Goal: Task Accomplishment & Management: Use online tool/utility

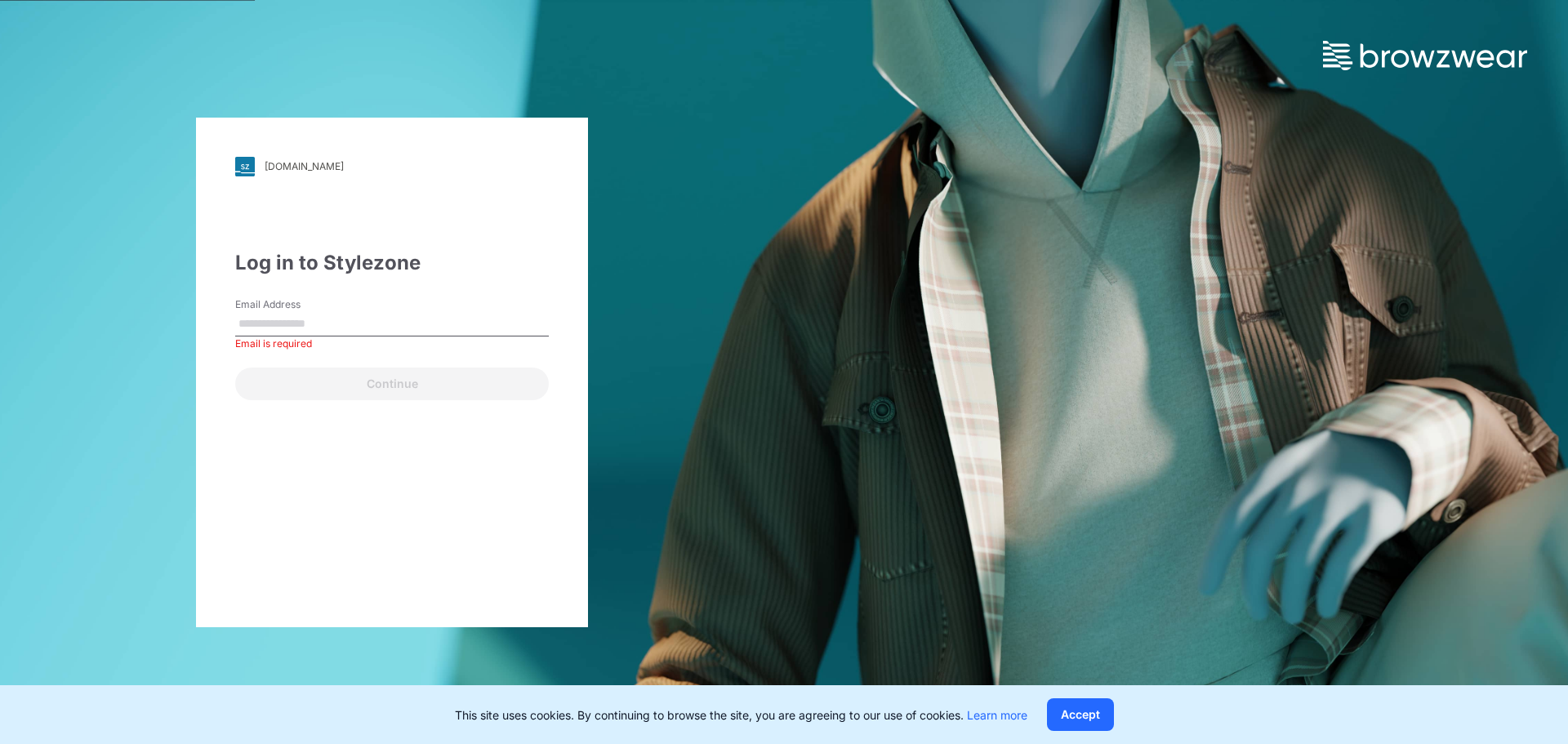
type input "**********"
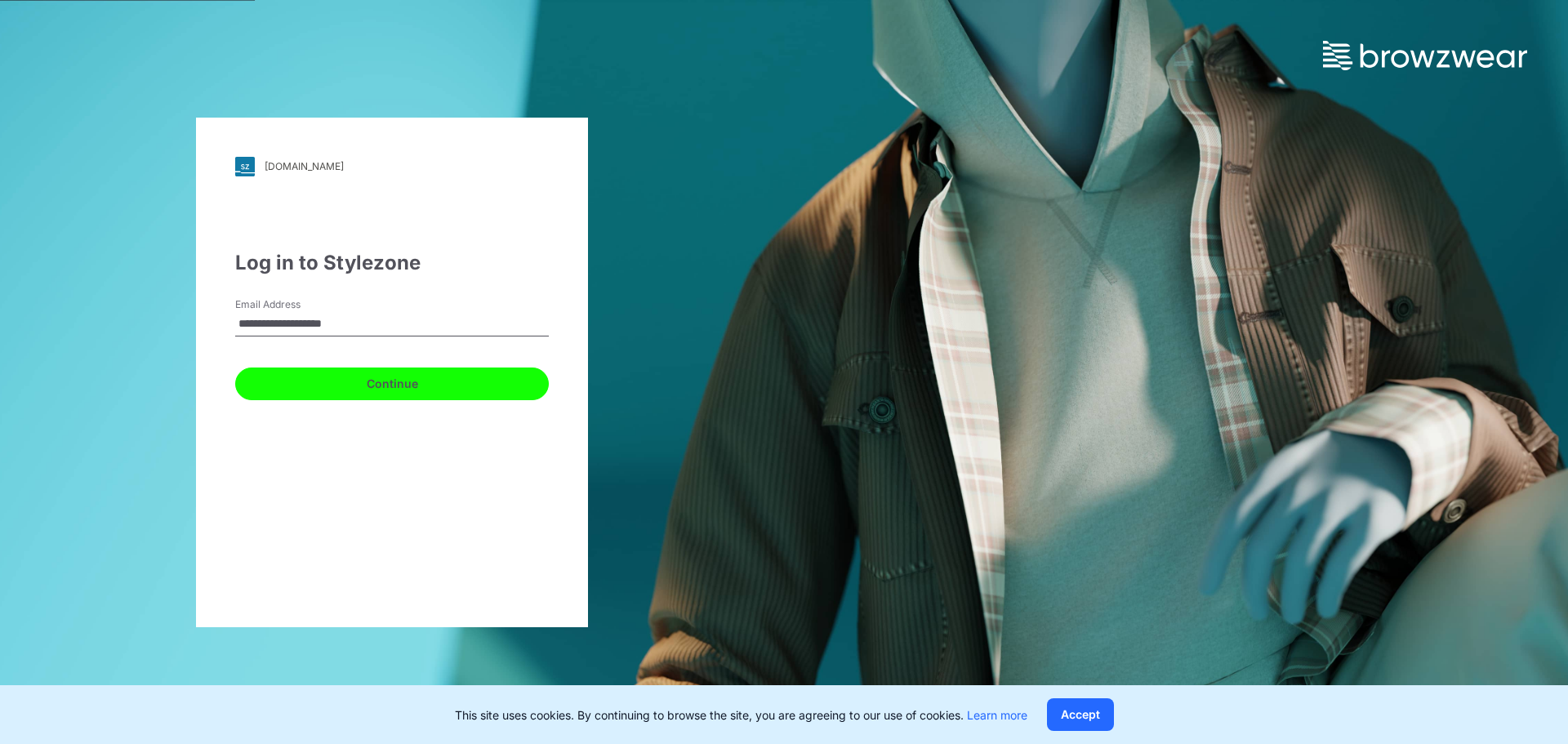
click at [385, 390] on button "Continue" at bounding box center [392, 384] width 314 height 33
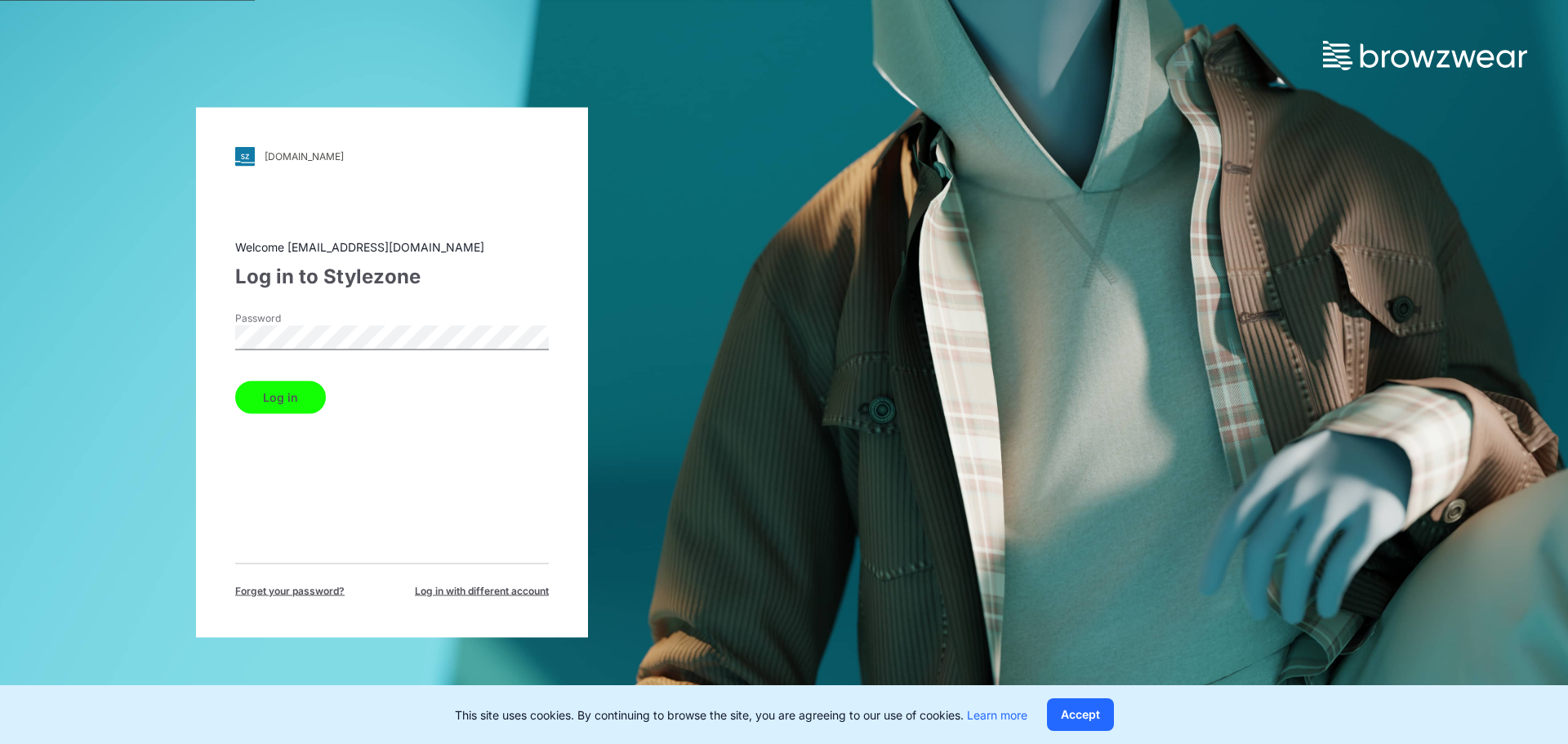
click at [273, 398] on button "Log in" at bounding box center [281, 397] width 91 height 33
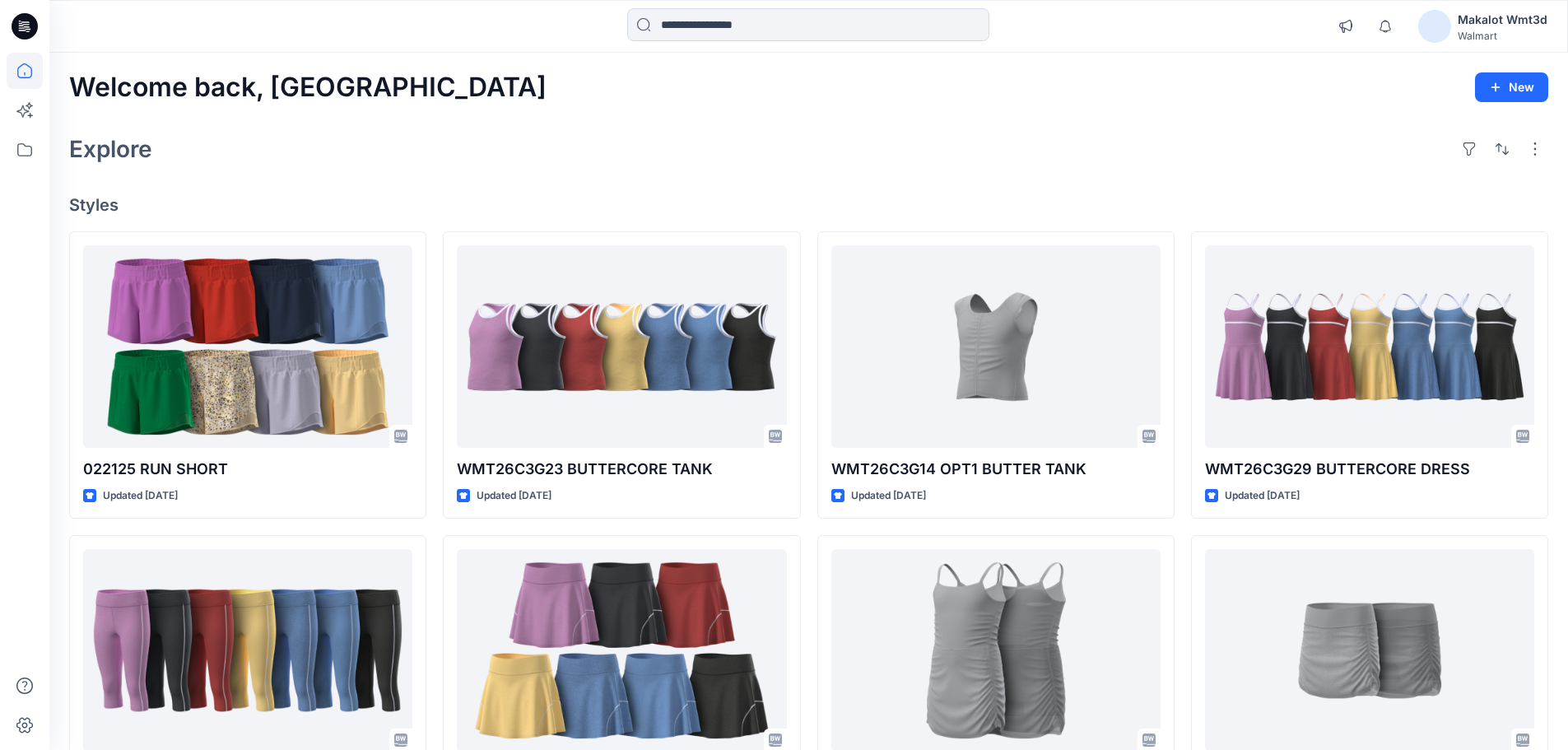
click at [1512, 16] on div "Makalot Wmt3d" at bounding box center [1503, 20] width 90 height 20
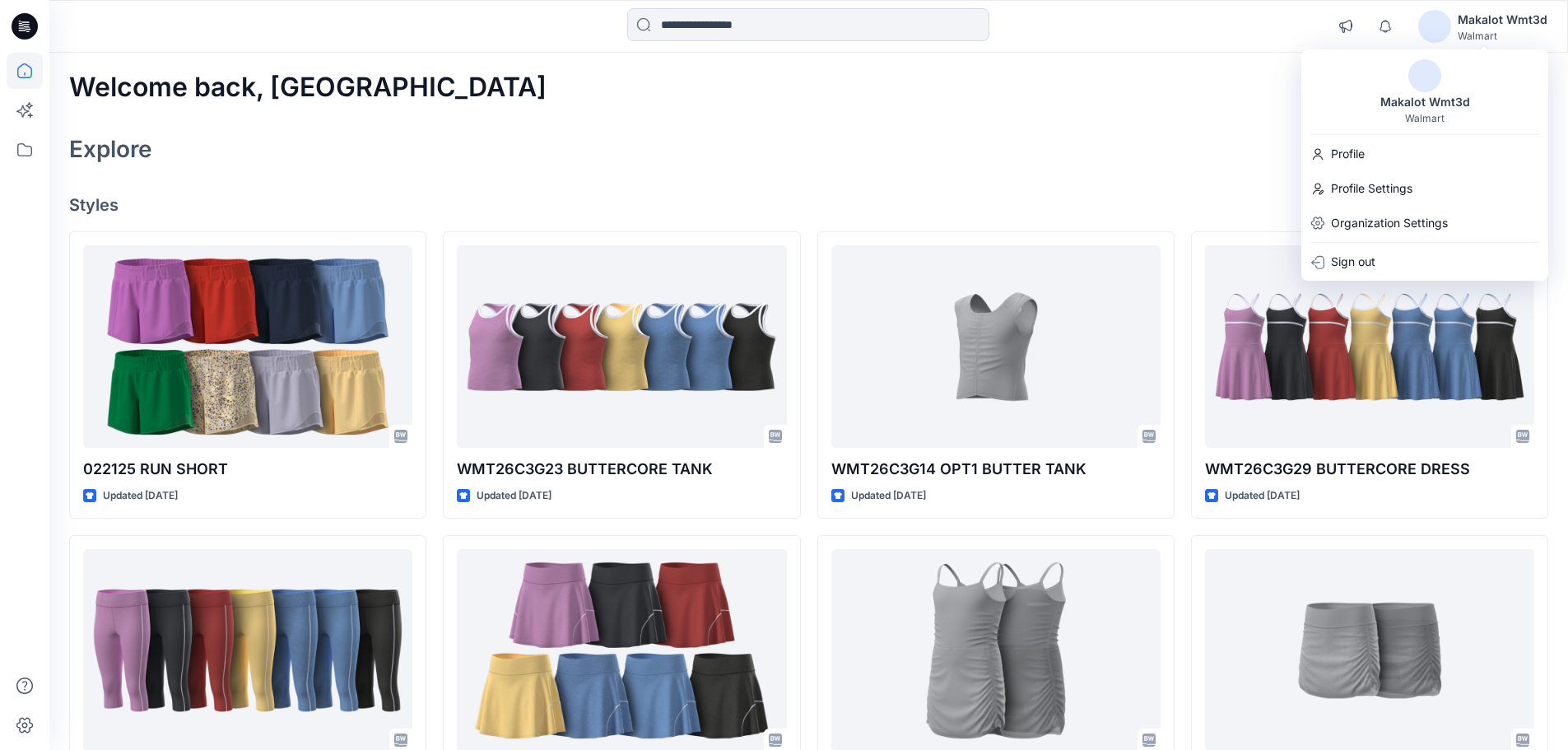
click at [678, 191] on div "Welcome back, Makalot New Explore Styles 022125 RUN SHORT Updated [DATE] WMT26C…" at bounding box center [808, 628] width 1519 height 1153
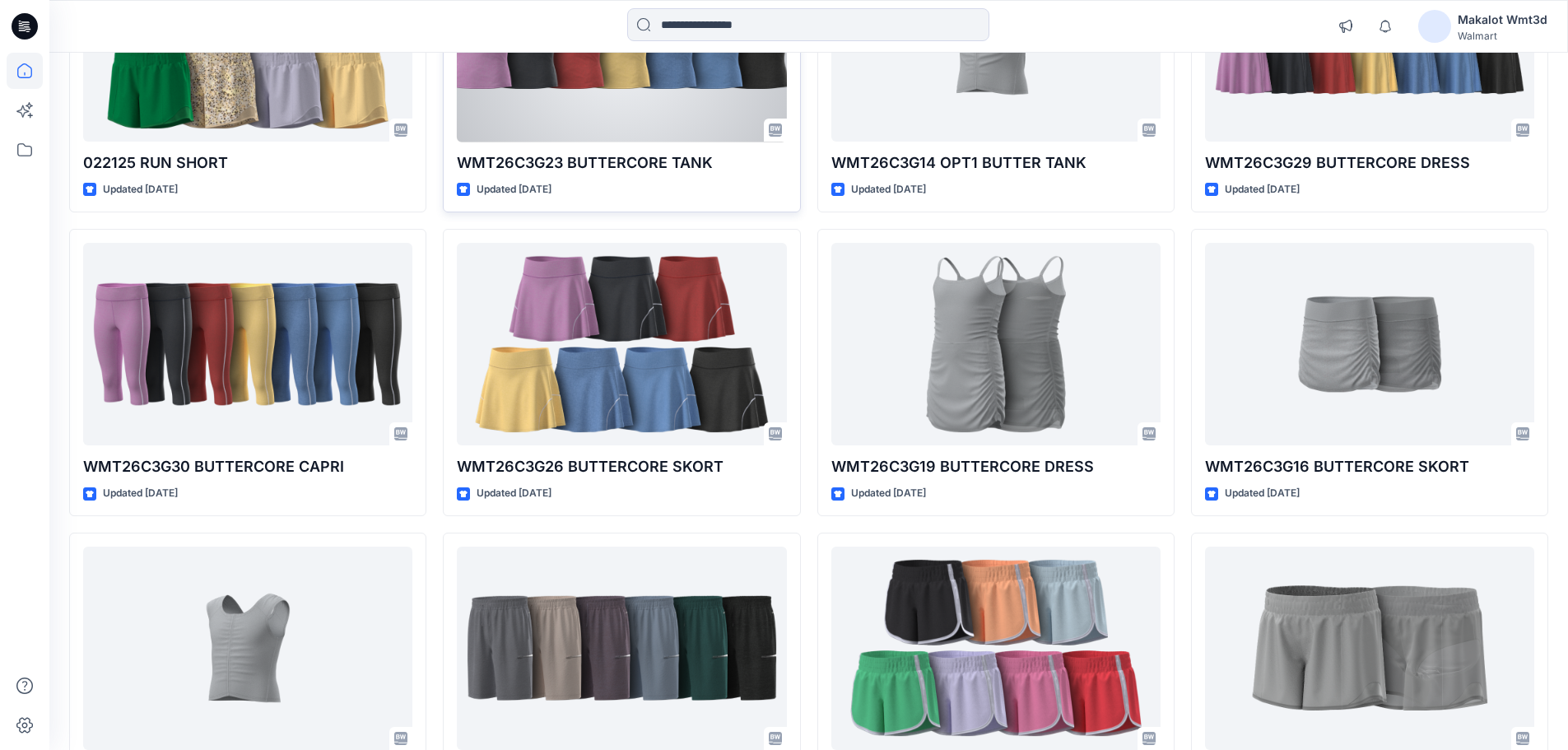
scroll to position [455, 0]
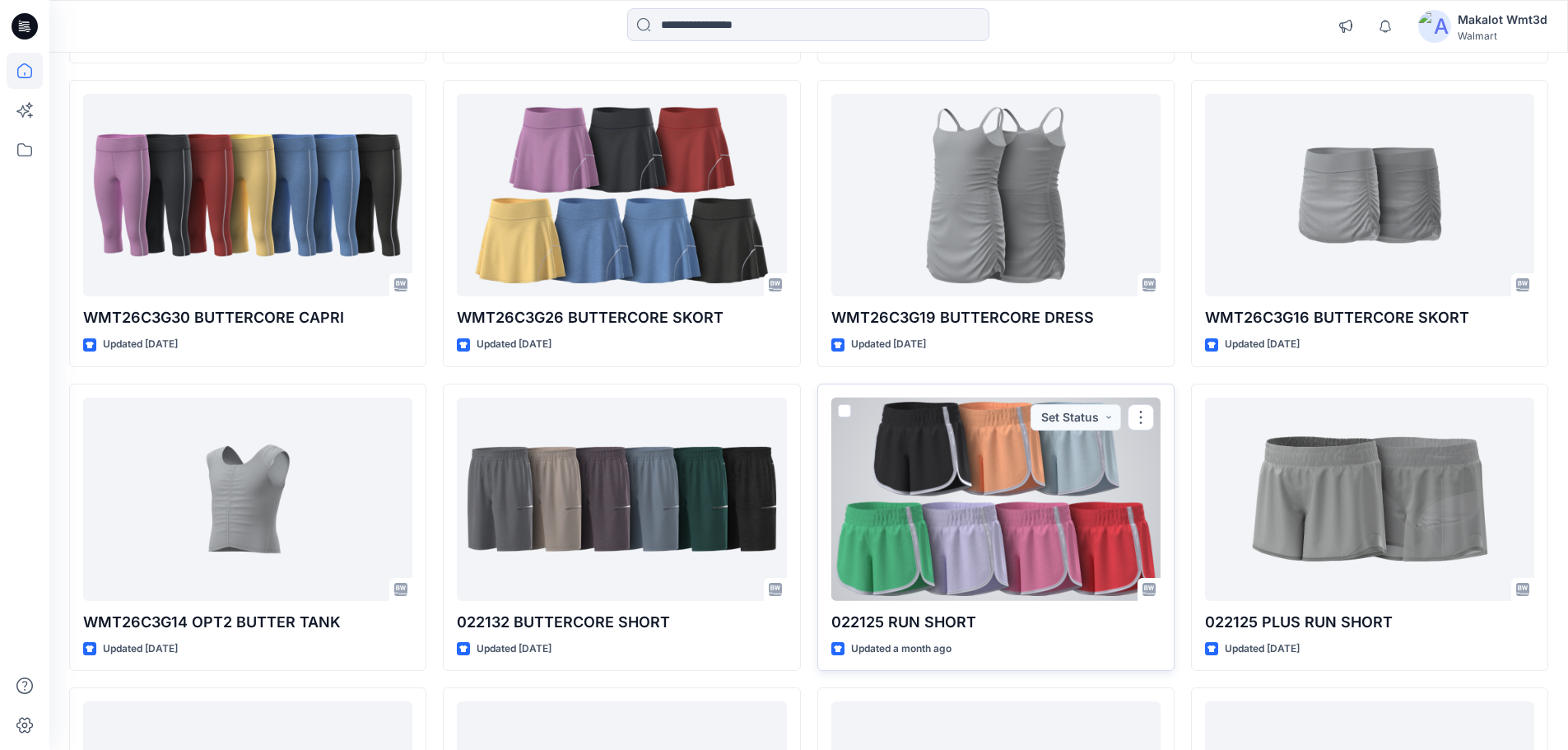
click at [1027, 480] on div at bounding box center [996, 499] width 330 height 203
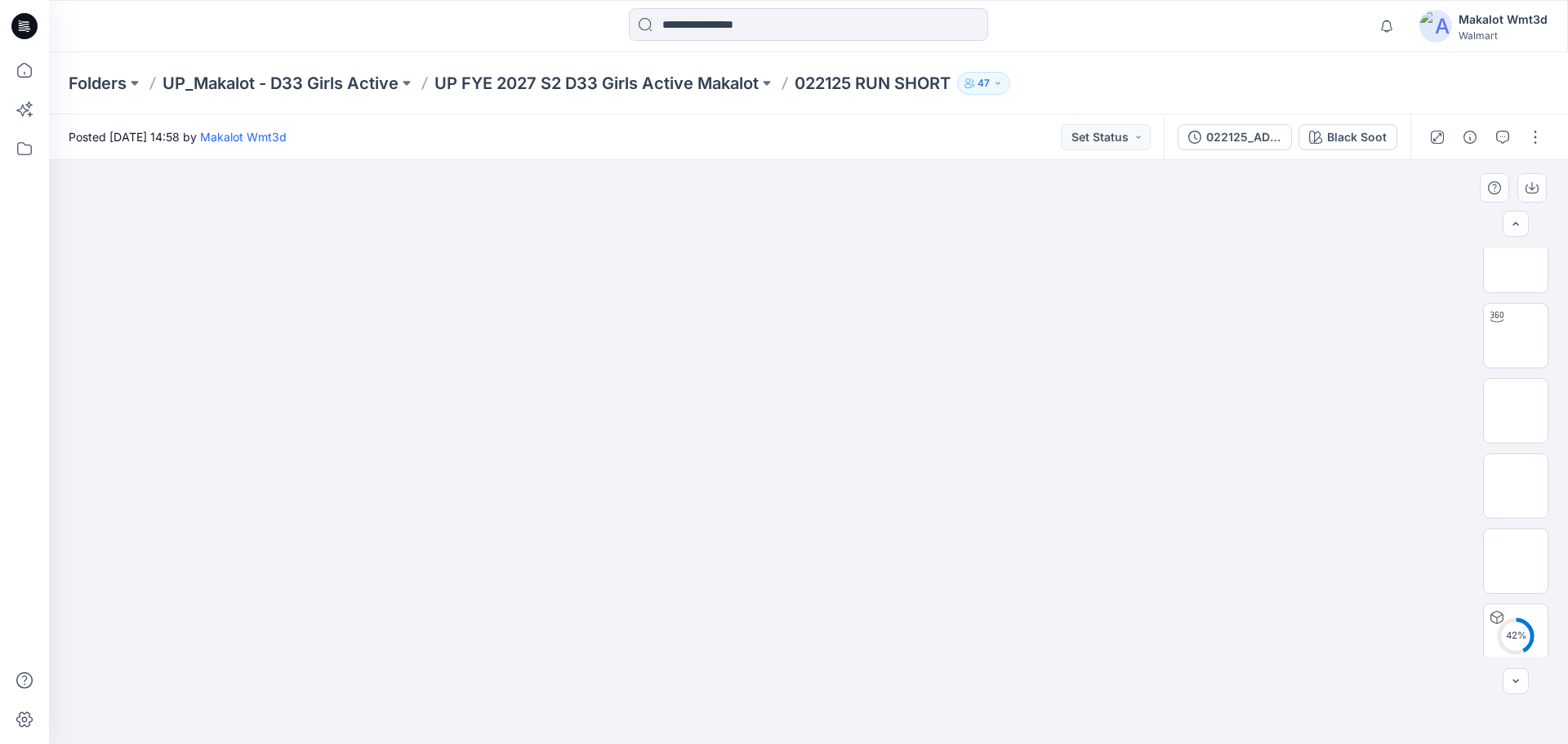
scroll to position [183, 0]
click at [1516, 624] on img at bounding box center [1516, 624] width 0 height 0
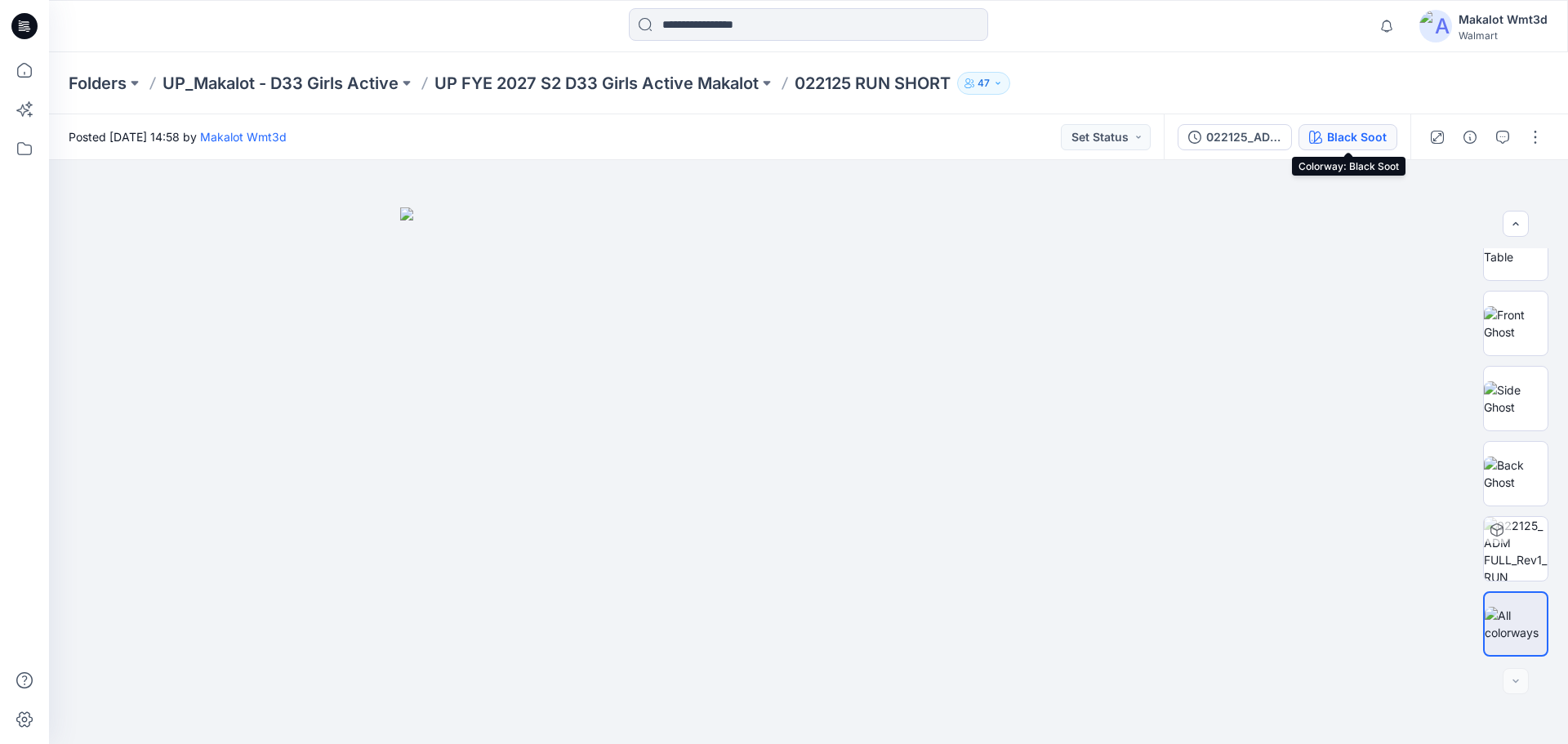
click at [1352, 136] on div "Black Soot" at bounding box center [1357, 137] width 59 height 18
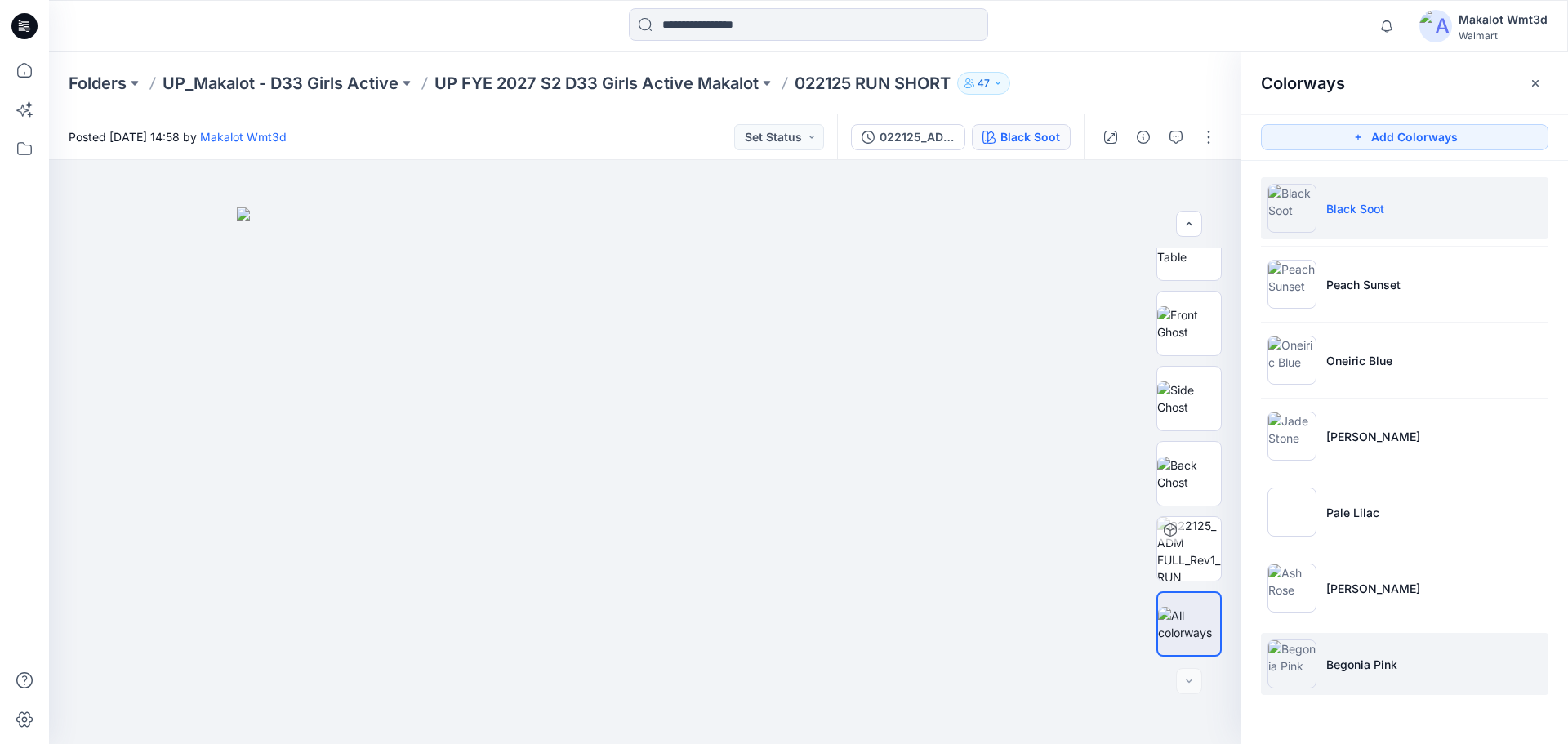
click at [1294, 656] on img at bounding box center [1291, 663] width 49 height 49
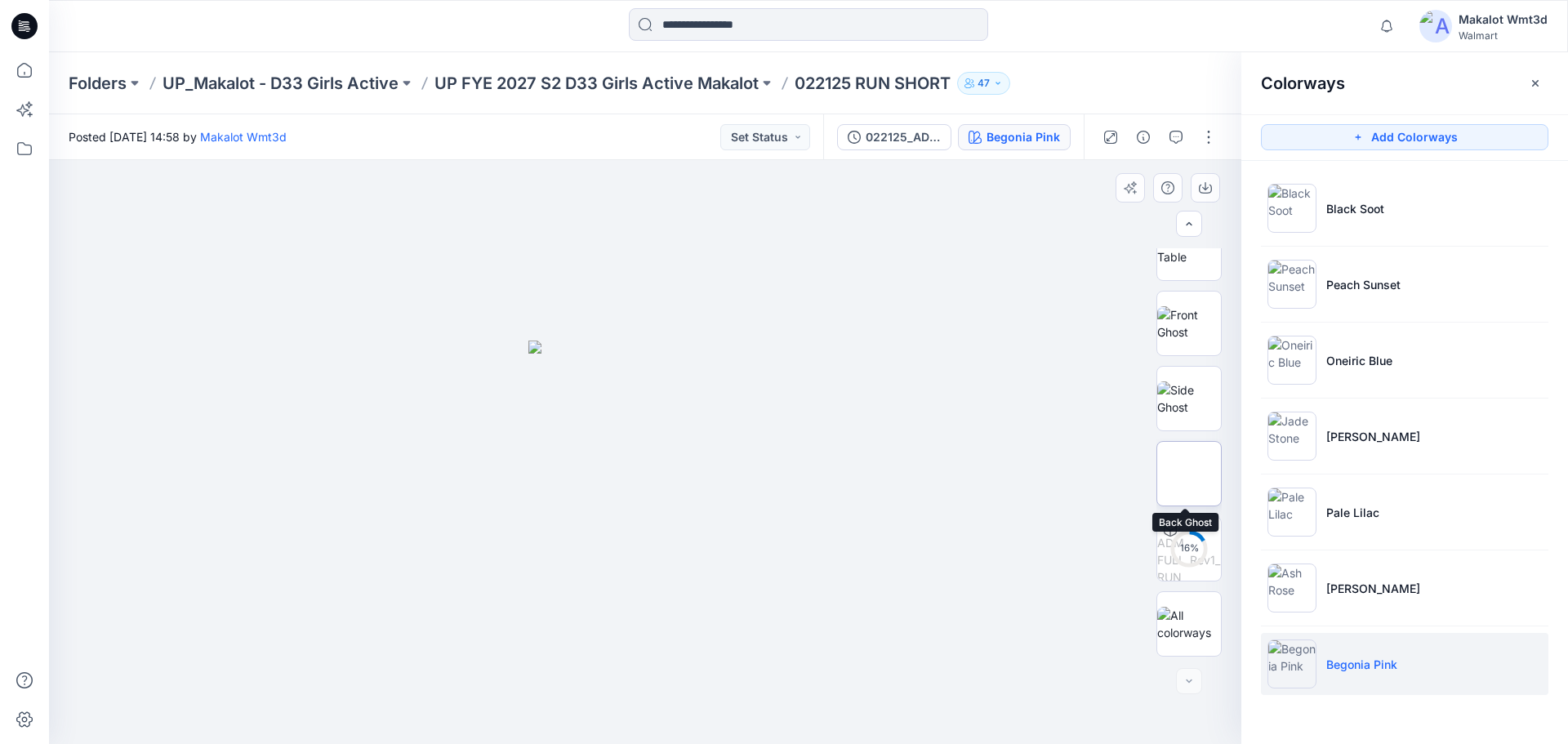
click at [1189, 474] on img at bounding box center [1189, 474] width 0 height 0
click at [1180, 325] on img at bounding box center [1189, 324] width 64 height 35
click at [156, 666] on div at bounding box center [645, 452] width 1192 height 584
click at [169, 503] on div at bounding box center [645, 452] width 1192 height 584
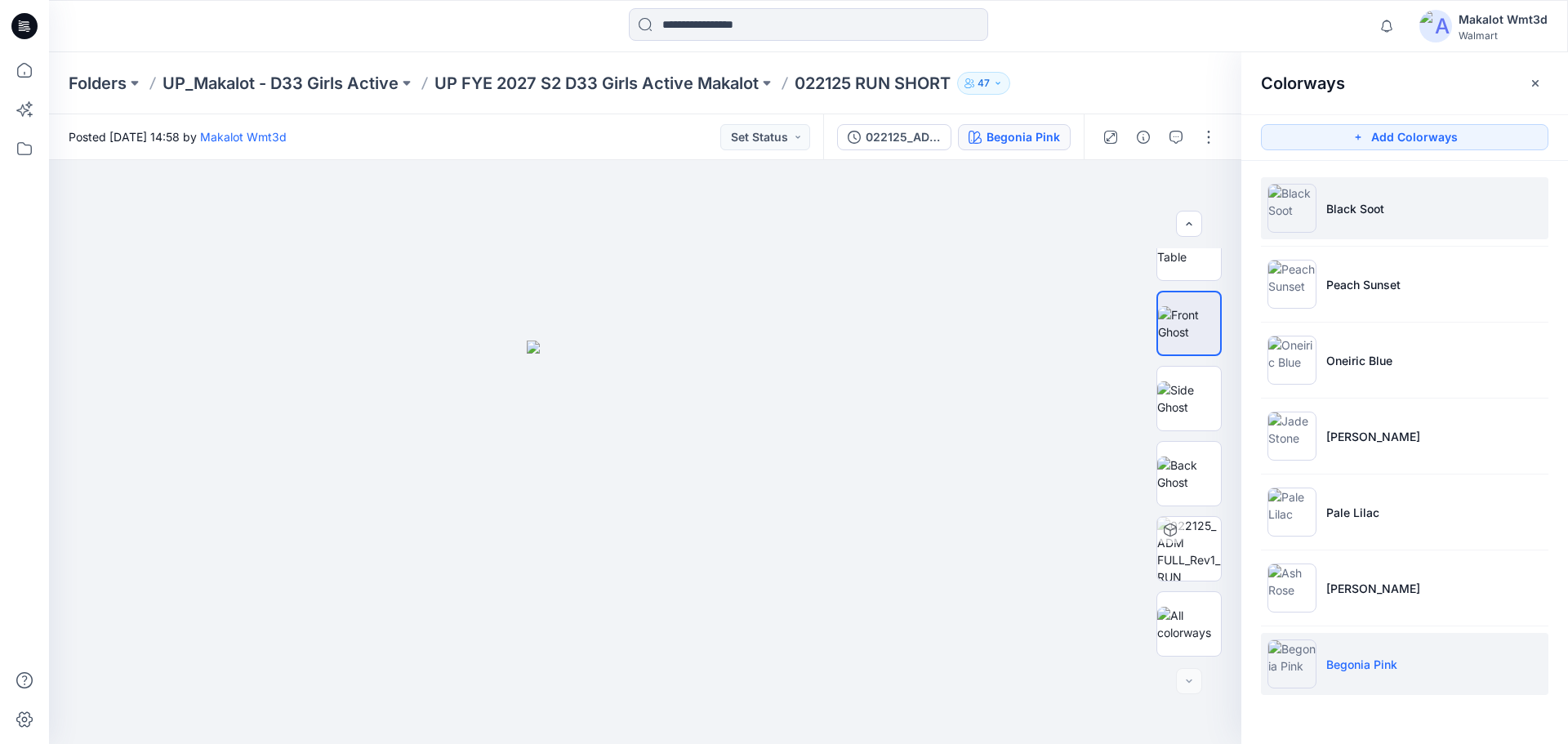
click at [1299, 223] on img at bounding box center [1291, 208] width 49 height 49
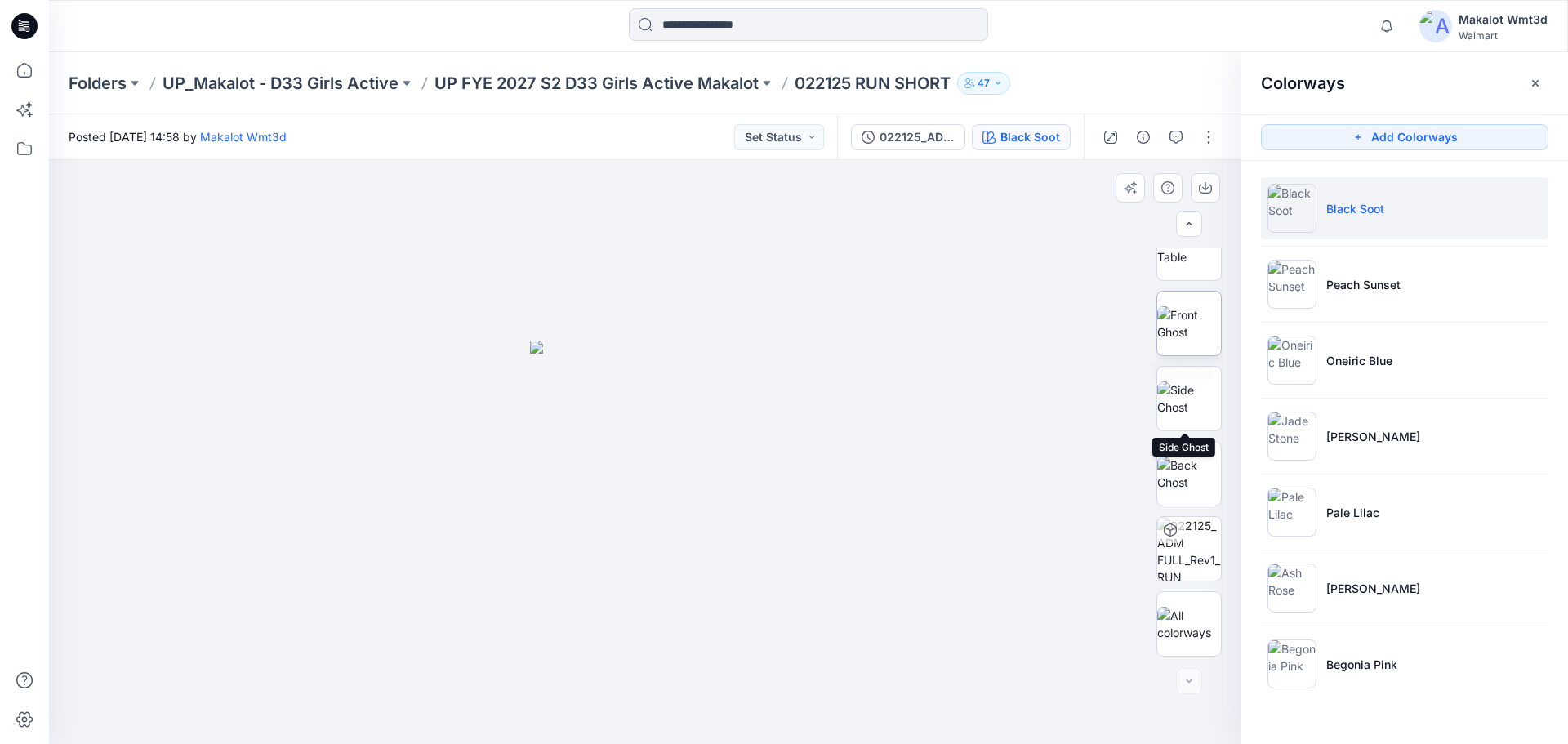
click at [1187, 332] on img at bounding box center [1189, 324] width 64 height 35
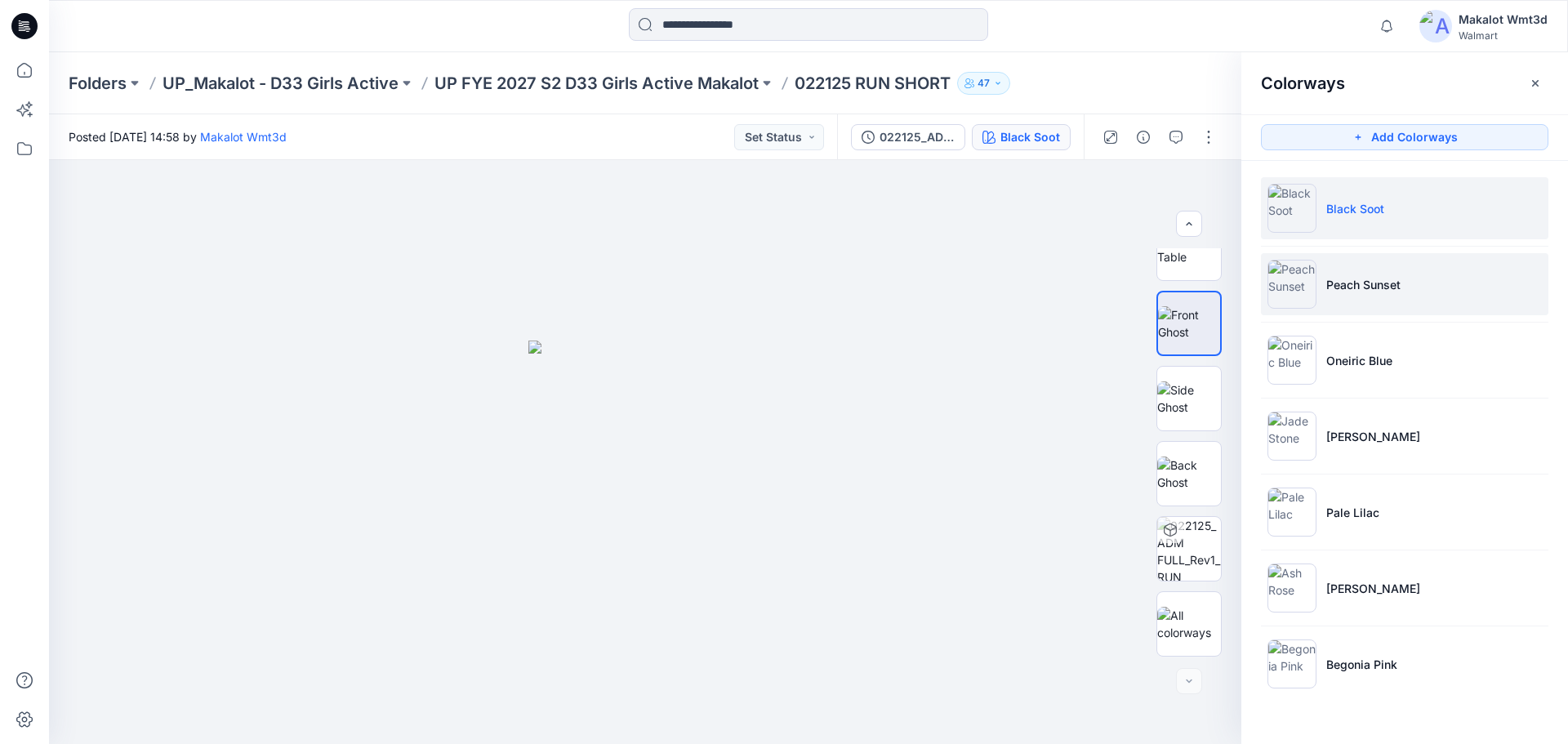
click at [1301, 299] on img at bounding box center [1291, 284] width 49 height 49
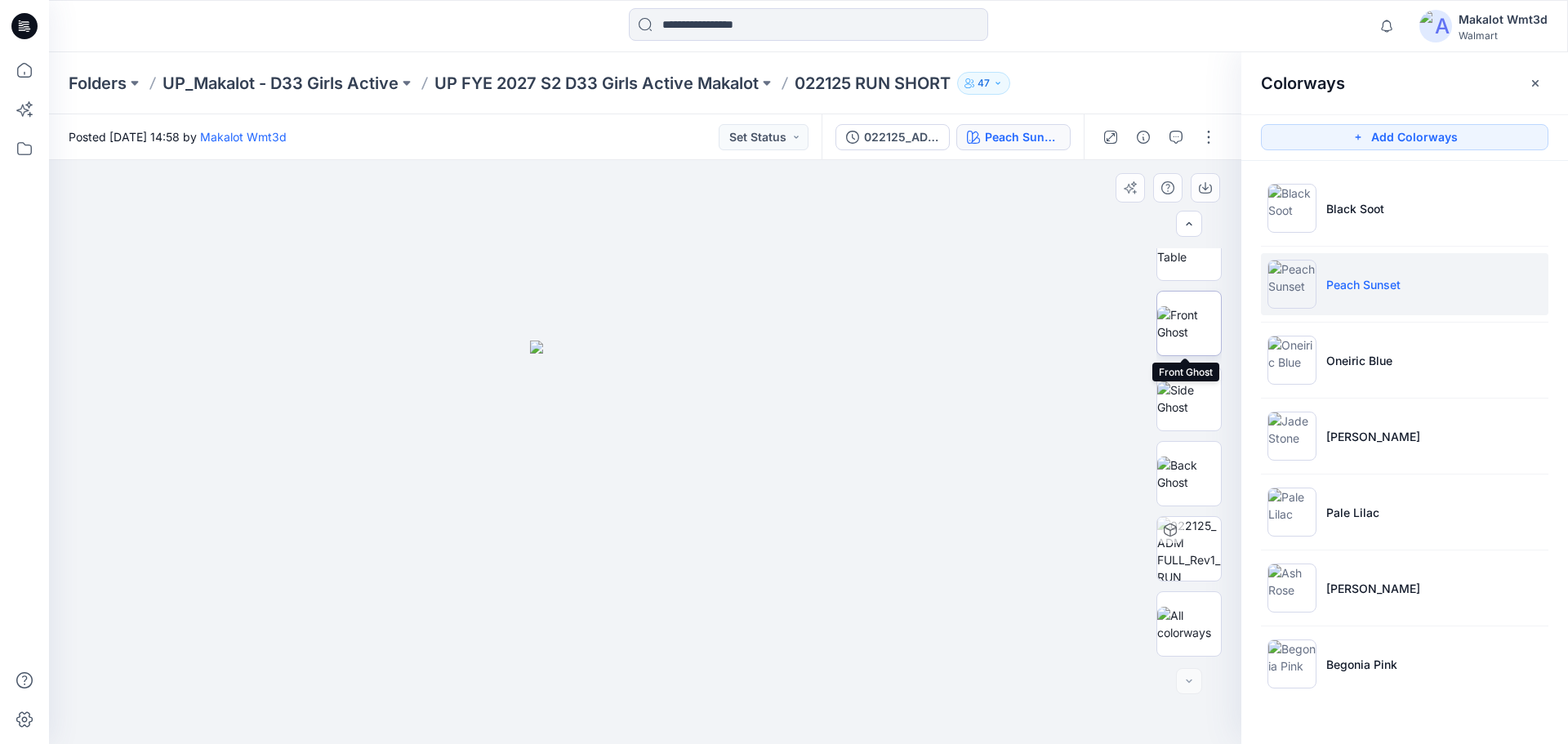
click at [1194, 333] on img at bounding box center [1189, 324] width 64 height 35
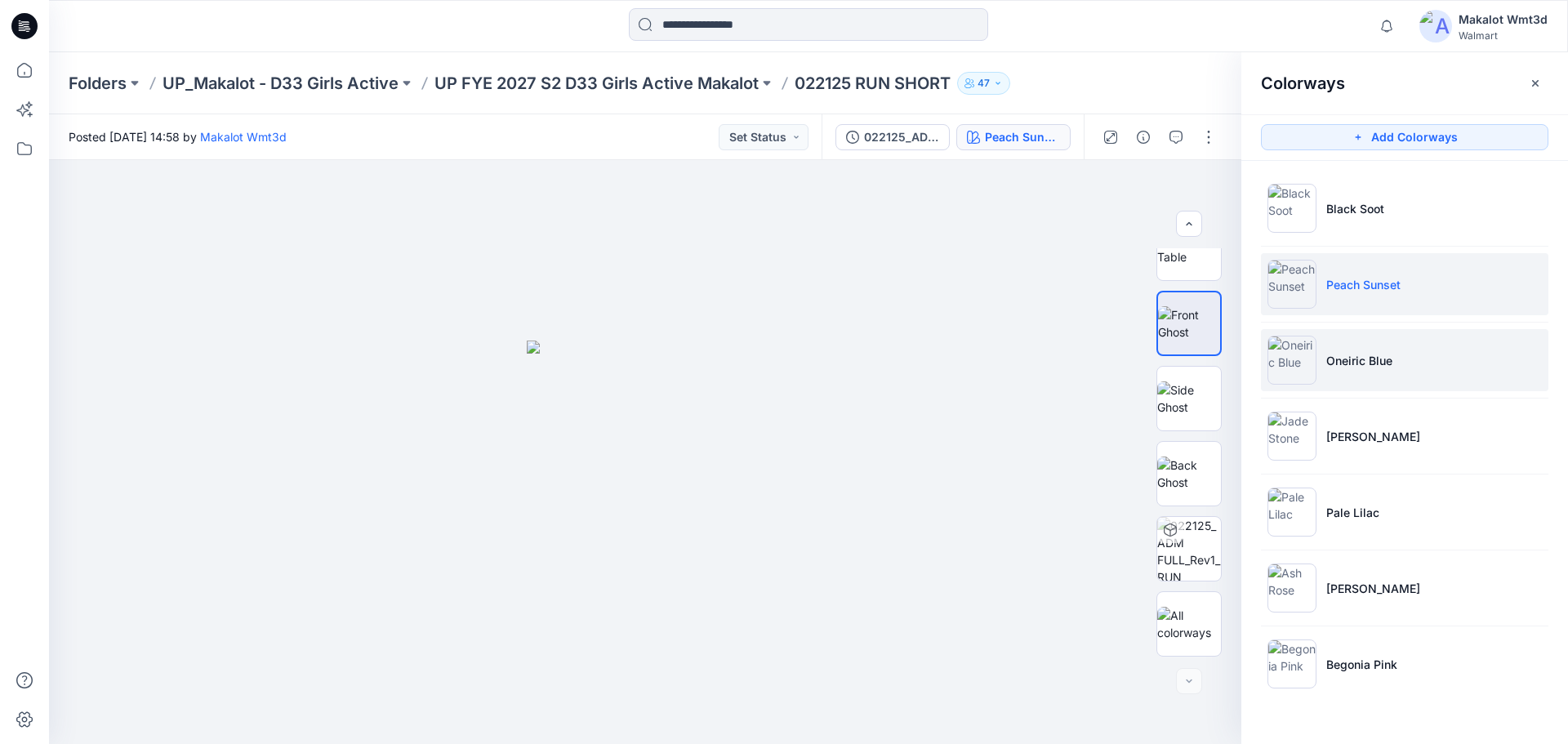
click at [1300, 369] on img at bounding box center [1291, 360] width 49 height 49
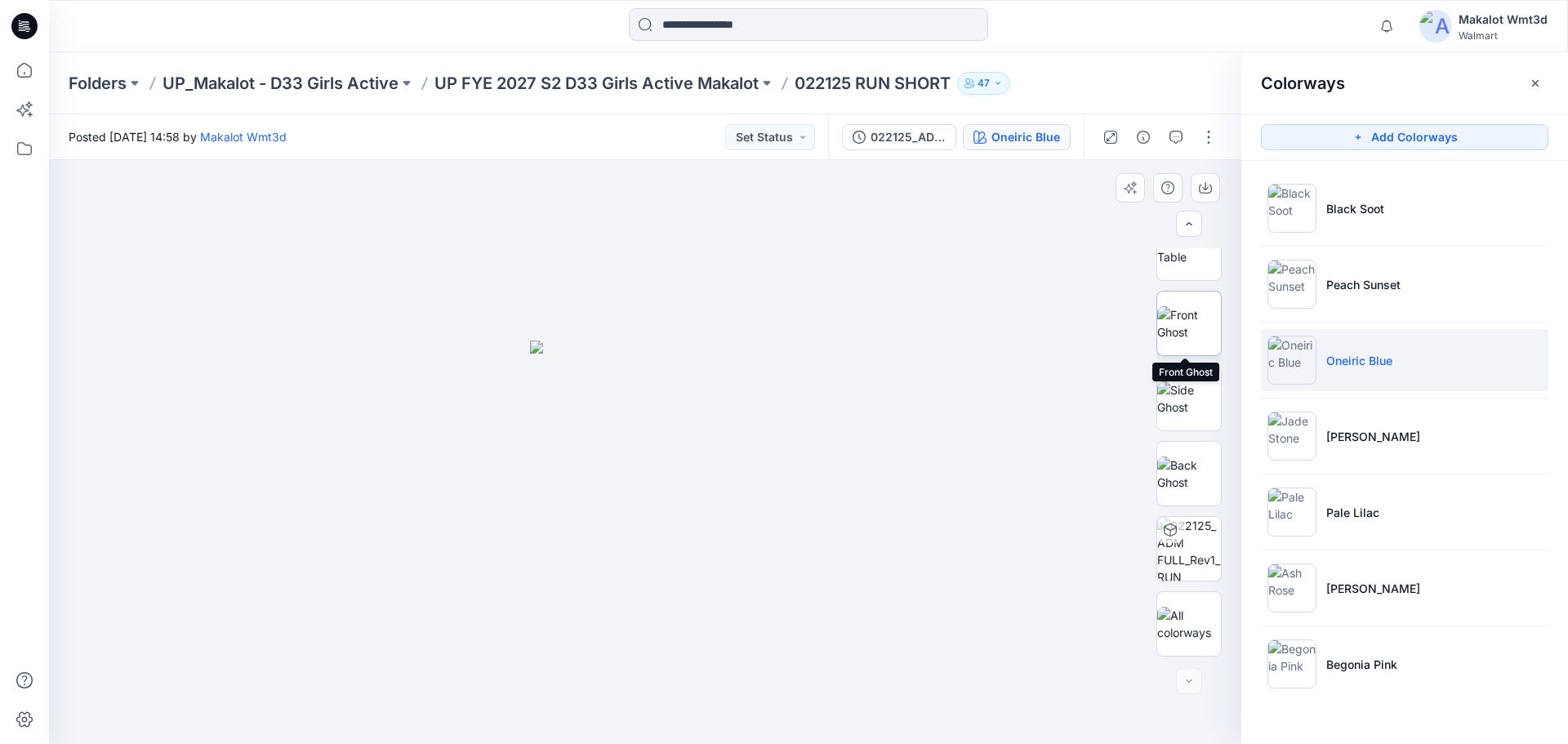
click at [1189, 339] on img at bounding box center [1189, 324] width 64 height 35
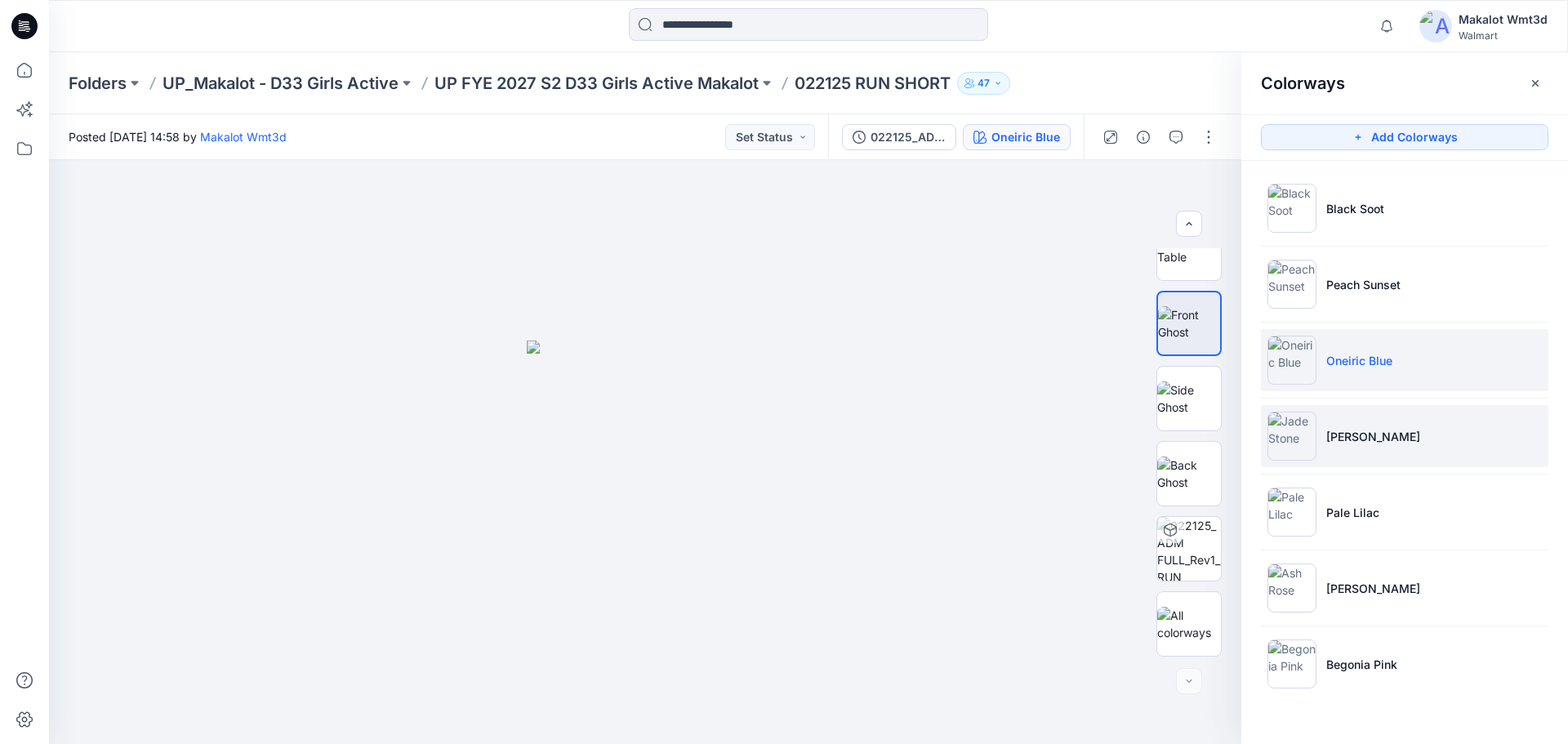
click at [1292, 438] on img at bounding box center [1291, 436] width 49 height 49
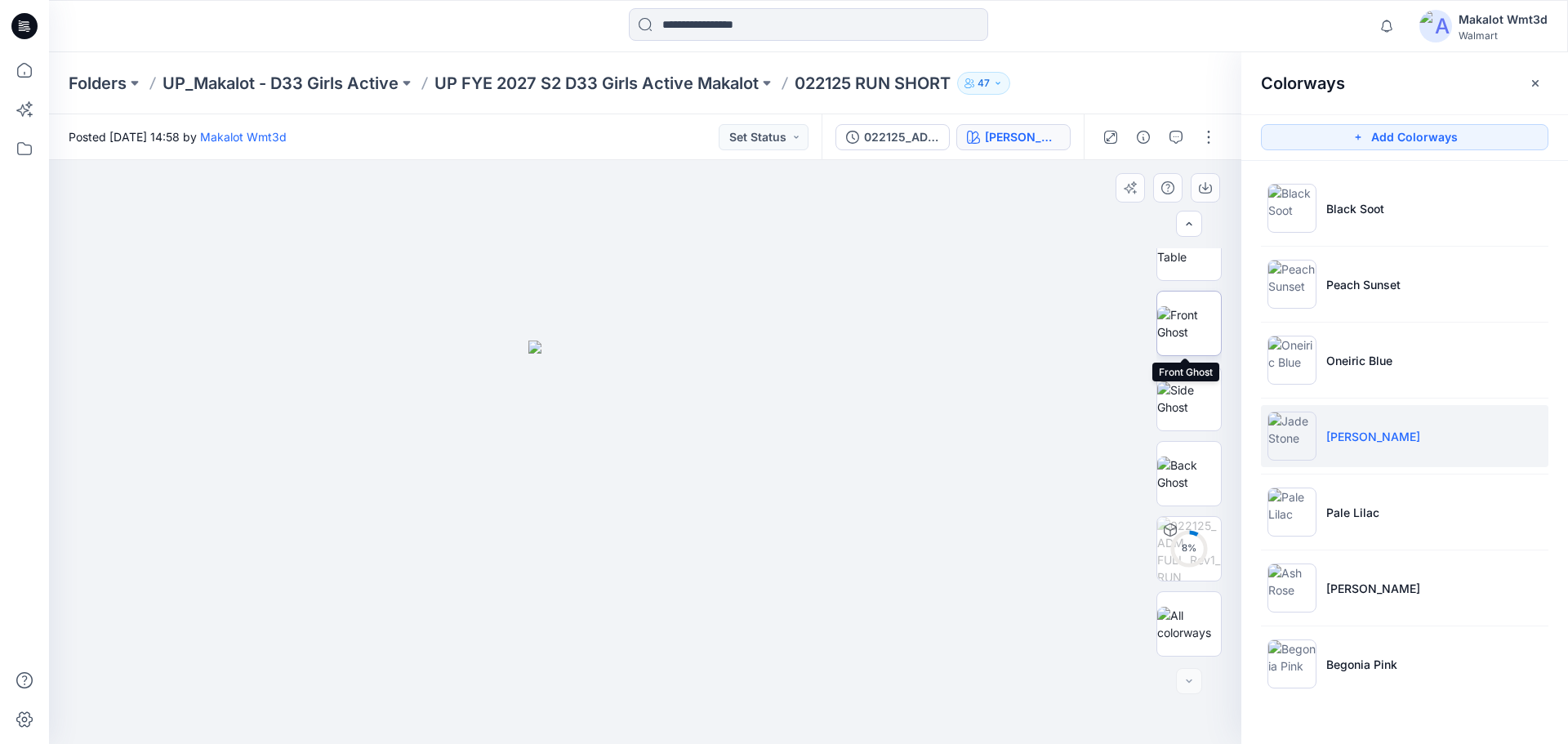
click at [1187, 337] on img at bounding box center [1189, 324] width 64 height 35
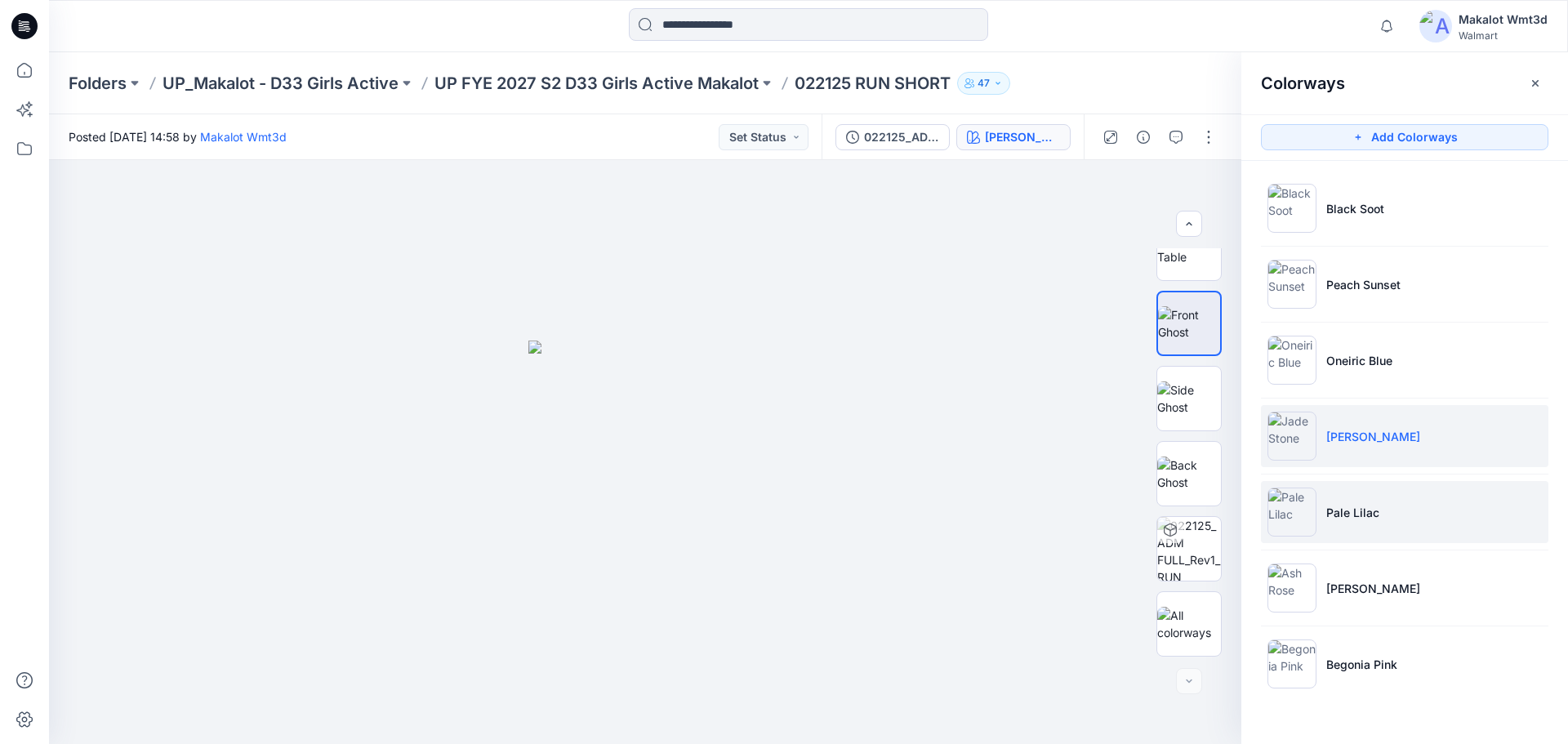
click at [1287, 502] on img at bounding box center [1291, 511] width 49 height 49
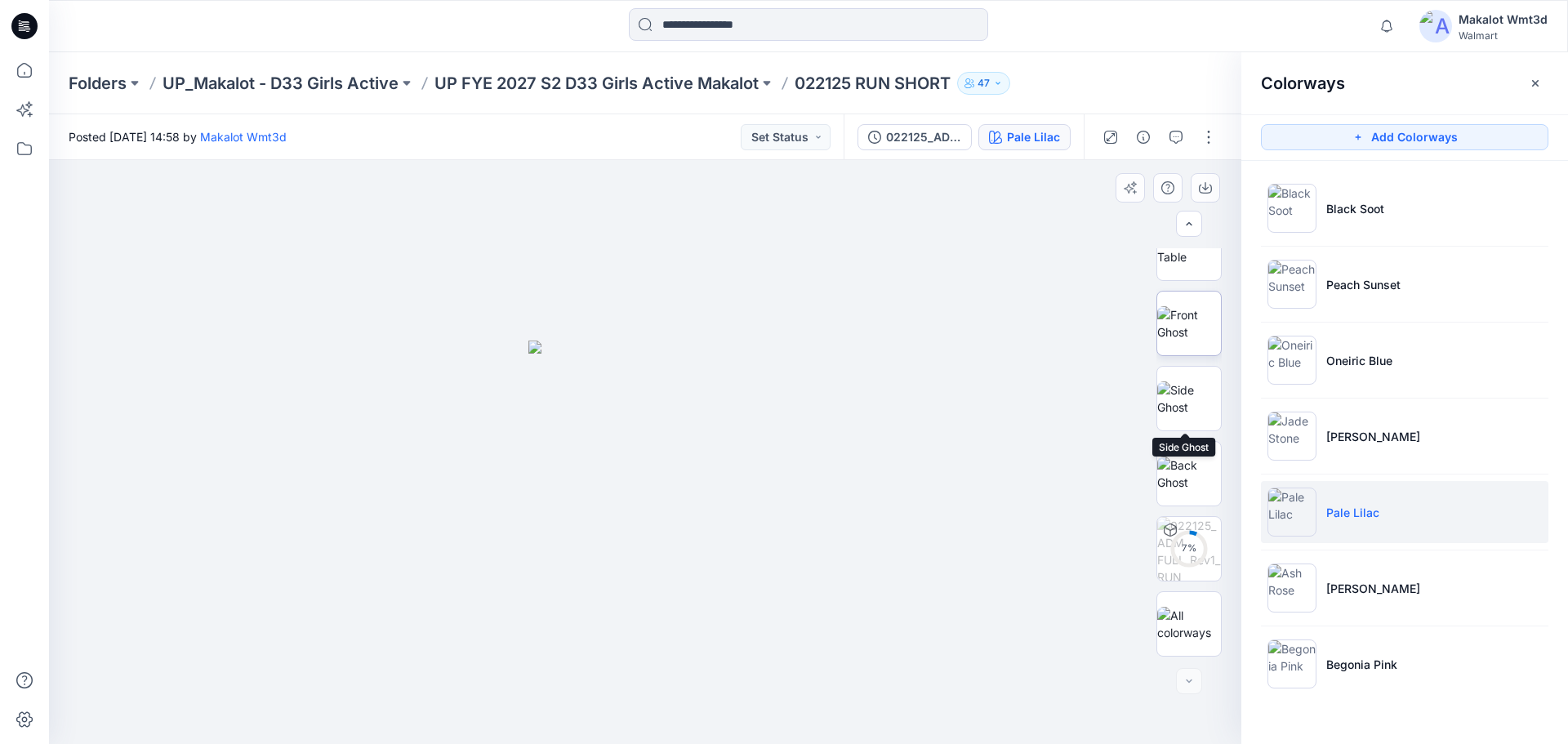
click at [1188, 321] on img at bounding box center [1189, 324] width 64 height 35
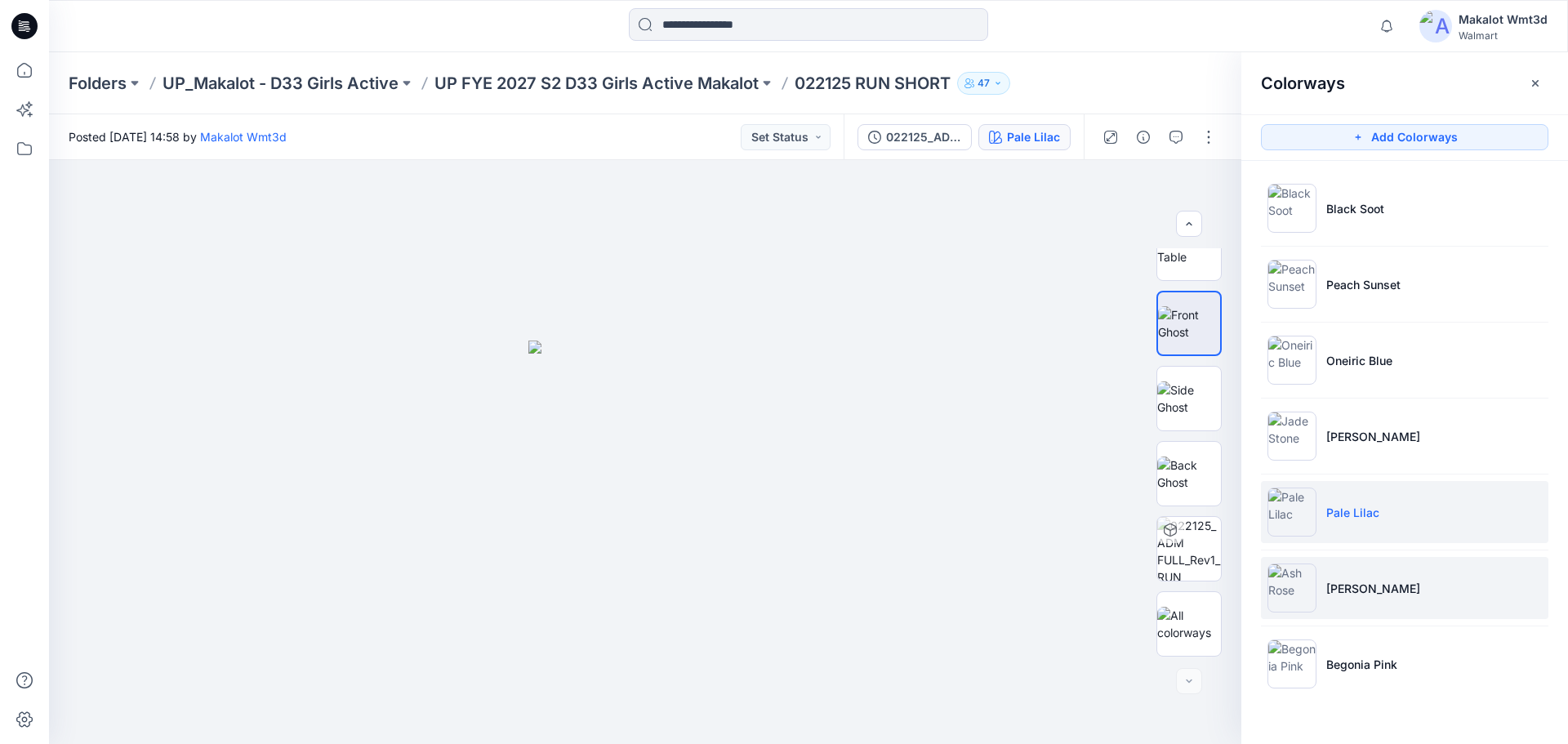
click at [1270, 585] on img at bounding box center [1291, 587] width 49 height 49
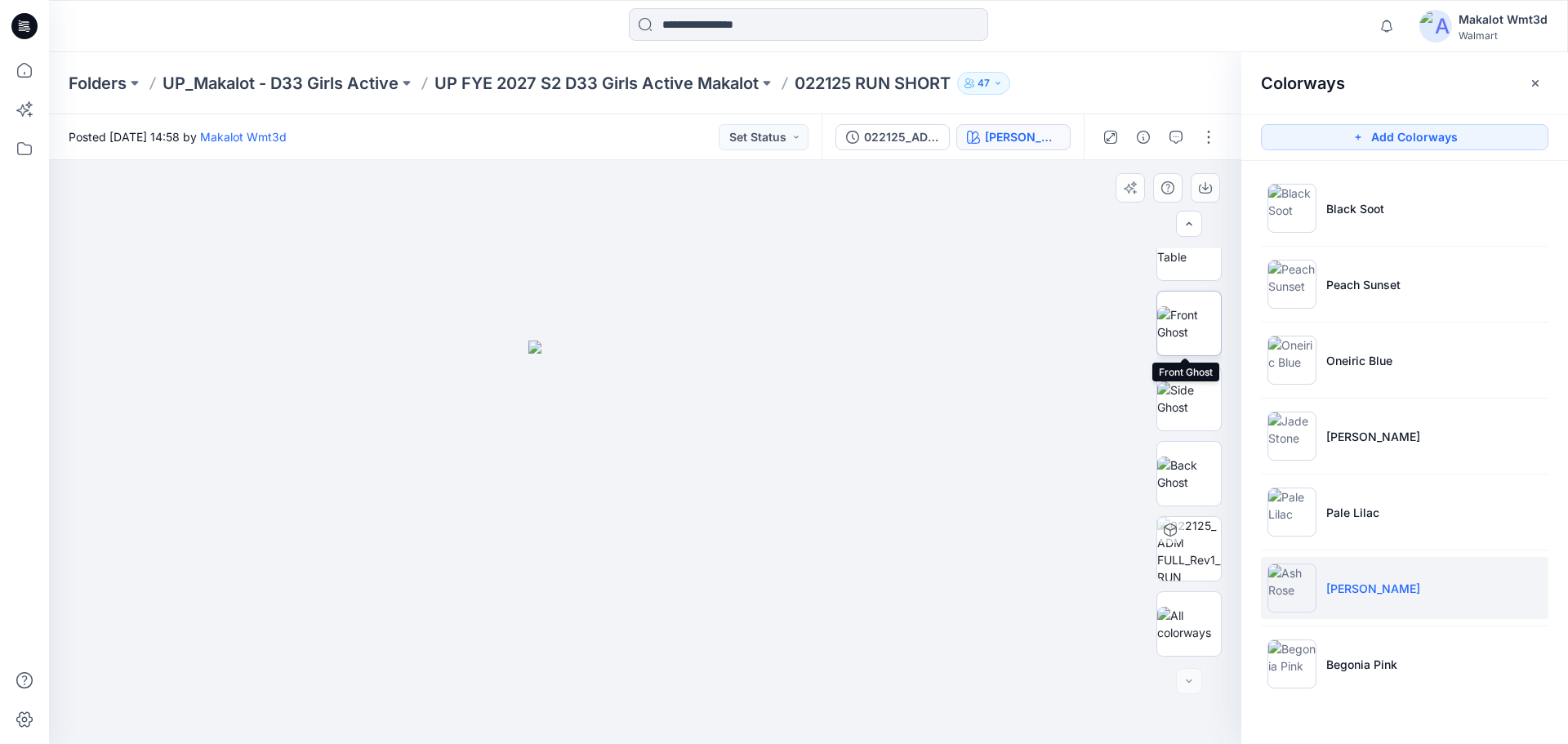
click at [1196, 321] on img at bounding box center [1189, 324] width 64 height 35
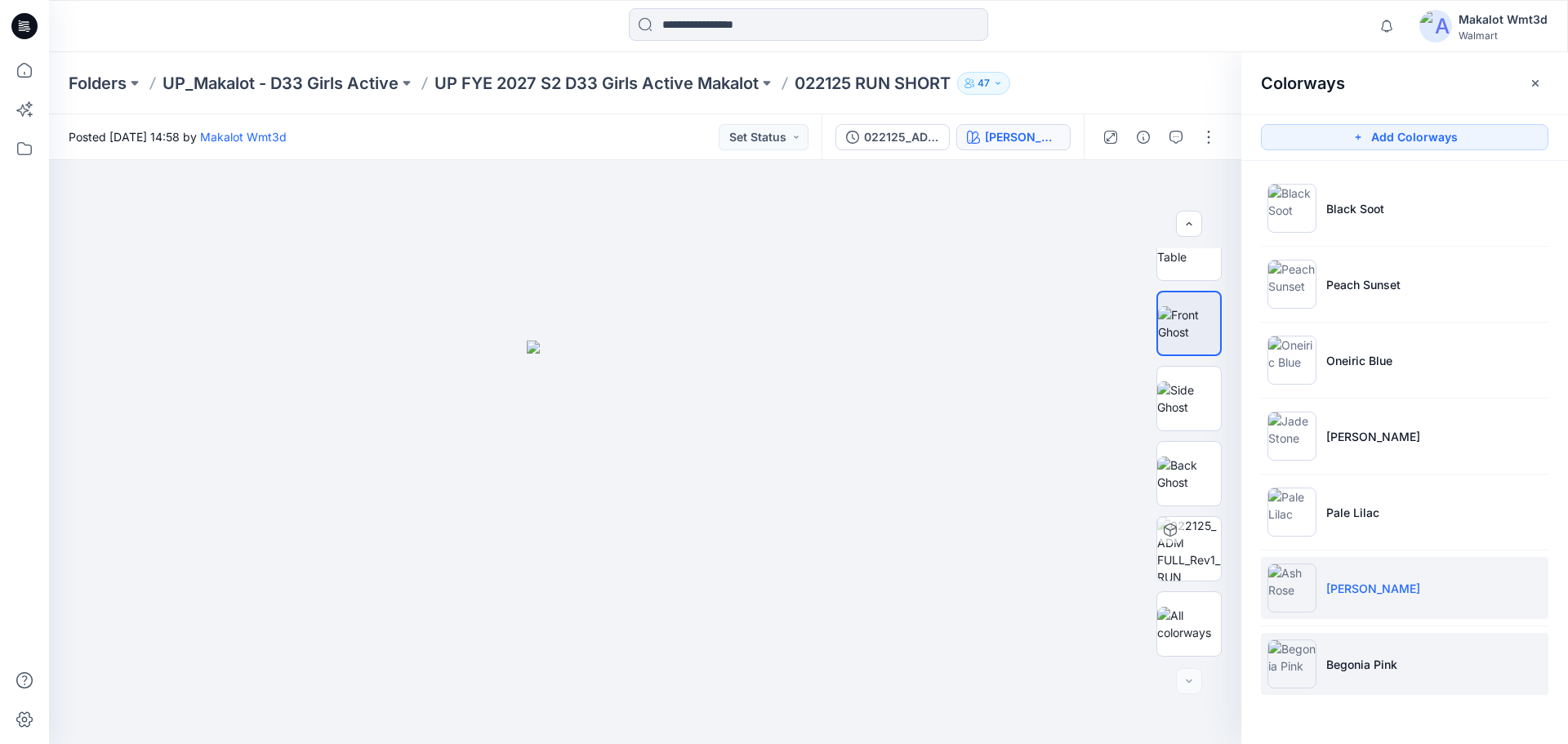
click at [1299, 680] on img at bounding box center [1291, 663] width 49 height 49
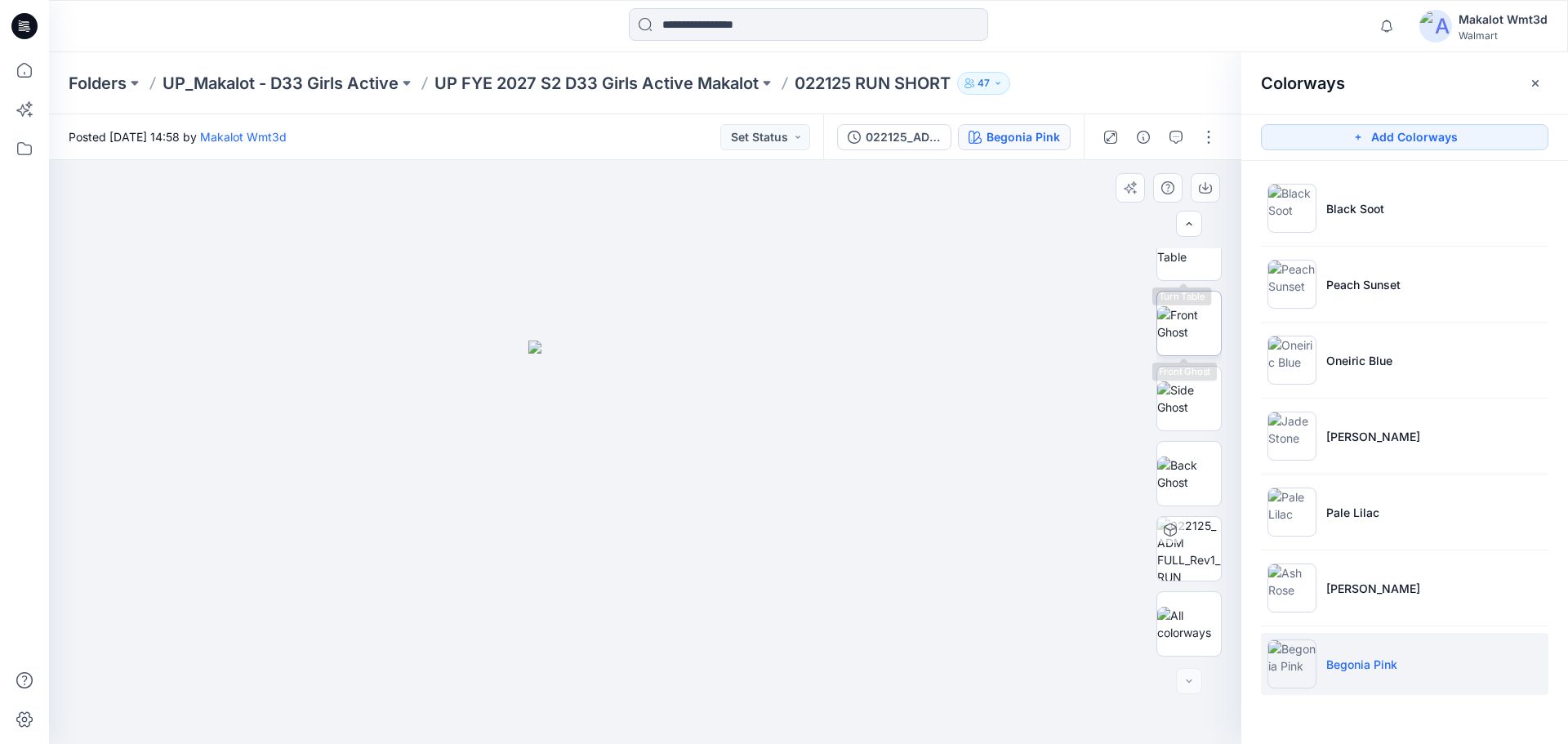
click at [1189, 307] on img at bounding box center [1189, 324] width 64 height 35
